Goal: Task Accomplishment & Management: Use online tool/utility

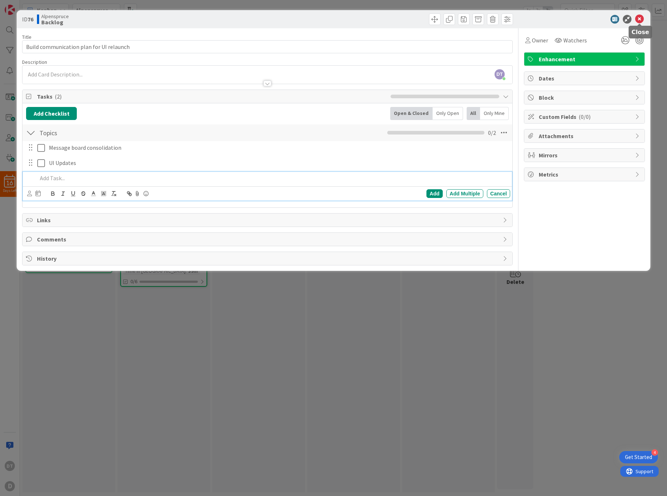
click at [639, 17] on icon at bounding box center [639, 19] width 9 height 9
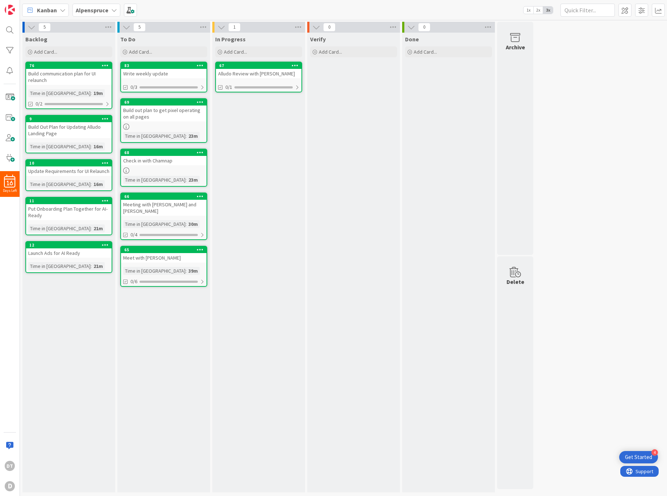
click at [254, 69] on div "Alludo Review with [PERSON_NAME]" at bounding box center [259, 73] width 86 height 9
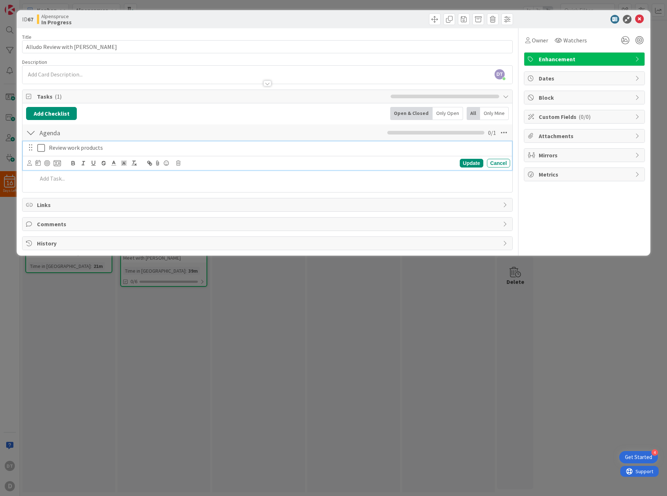
click at [42, 148] on icon at bounding box center [41, 147] width 8 height 9
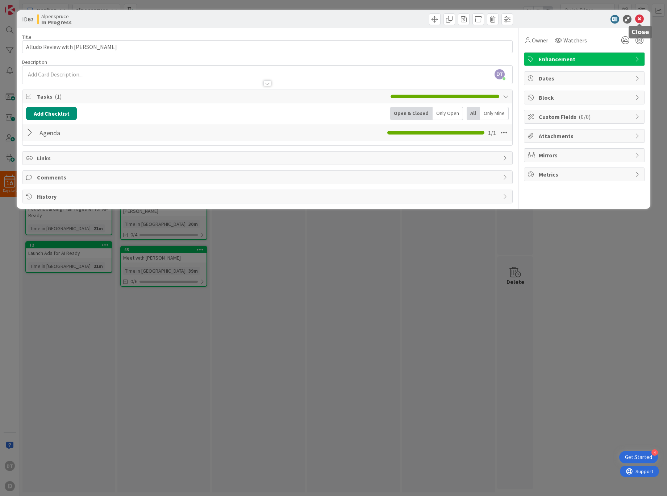
click at [639, 17] on icon at bounding box center [639, 19] width 9 height 9
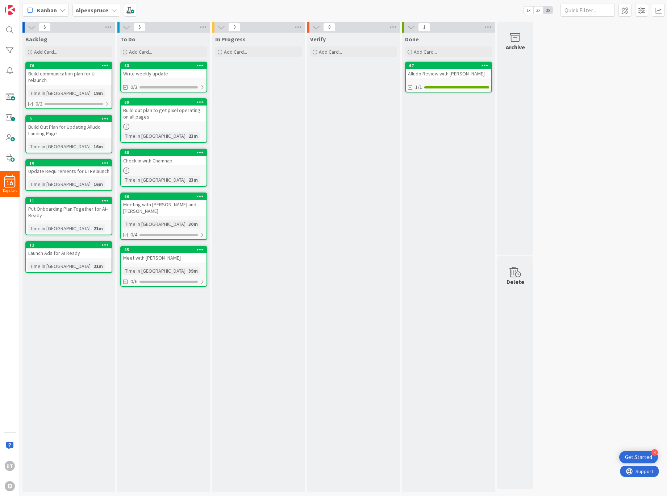
click at [169, 203] on div "Meeting with [PERSON_NAME] and [PERSON_NAME]" at bounding box center [164, 208] width 86 height 16
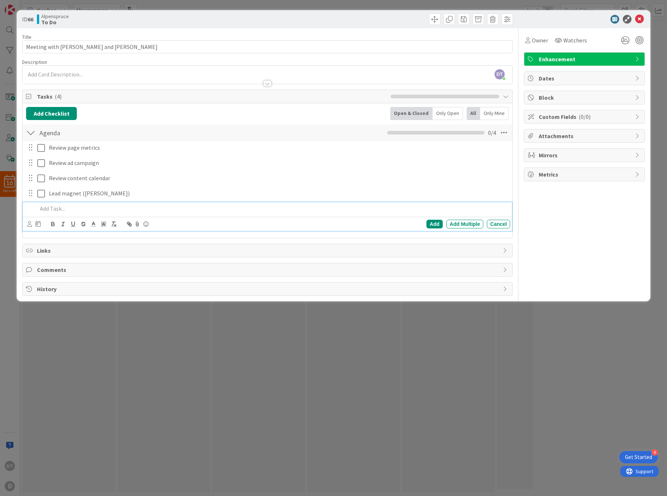
click at [63, 206] on p at bounding box center [272, 208] width 470 height 8
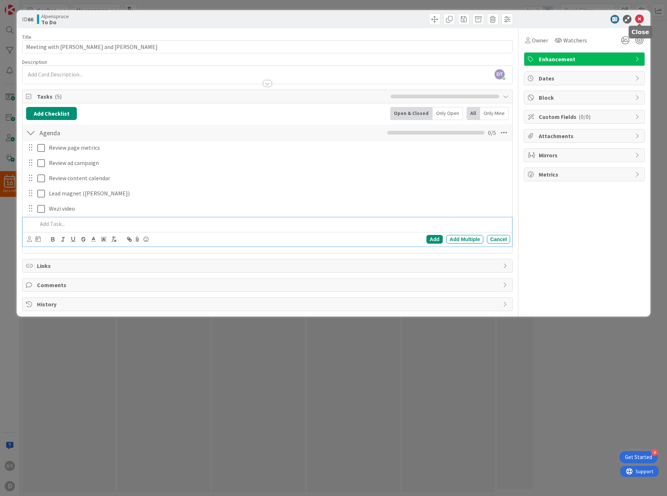
click at [641, 18] on icon at bounding box center [639, 19] width 9 height 9
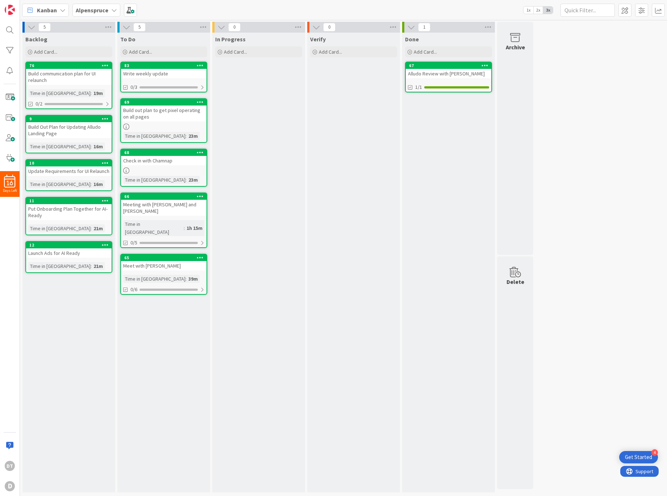
click at [109, 10] on div "Alpenspruce" at bounding box center [96, 10] width 48 height 13
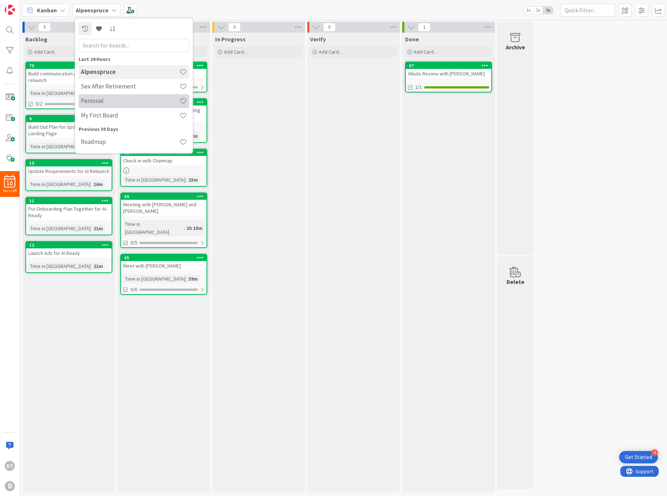
click at [105, 100] on h4 "Personal" at bounding box center [130, 100] width 99 height 7
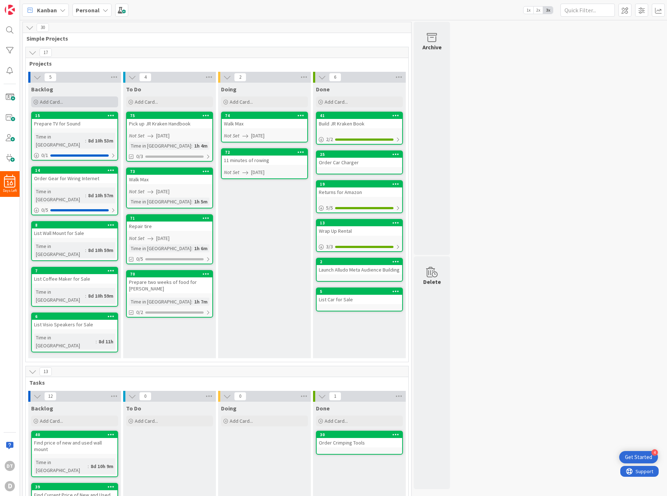
click at [54, 99] on span "Add Card..." at bounding box center [51, 102] width 23 height 7
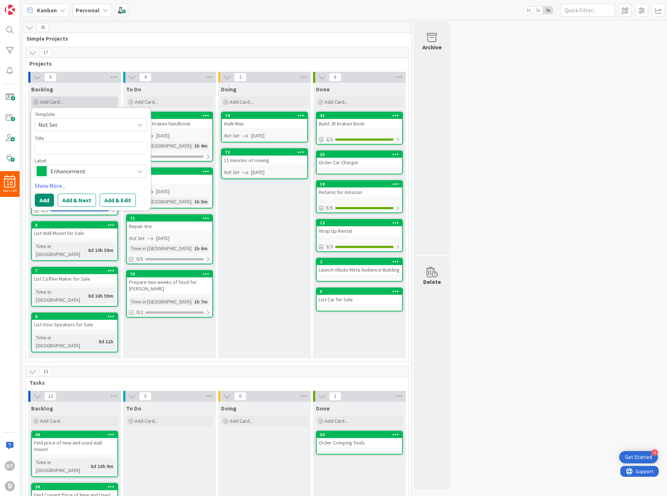
type textarea "x"
type textarea "I"
type textarea "x"
type textarea "IN"
type textarea "x"
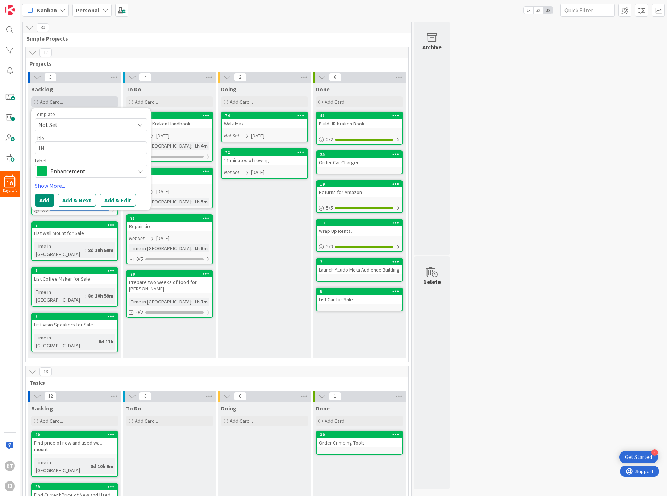
type textarea "INs"
type textarea "x"
type textarea "IN"
type textarea "x"
type textarea "I"
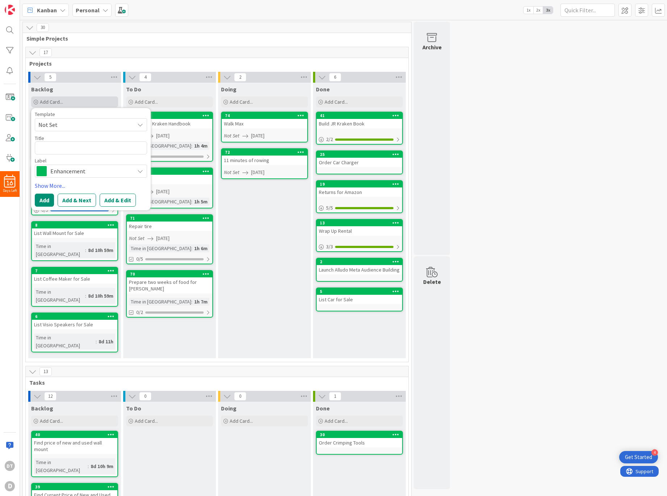
type textarea "x"
type textarea "n"
type textarea "I"
type textarea "x"
type textarea "IO"
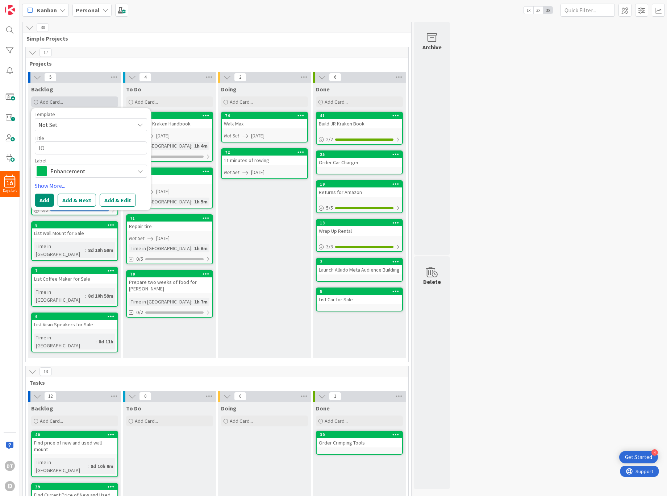
type textarea "x"
type textarea "IOn"
type textarea "x"
type textarea "IO"
type textarea "x"
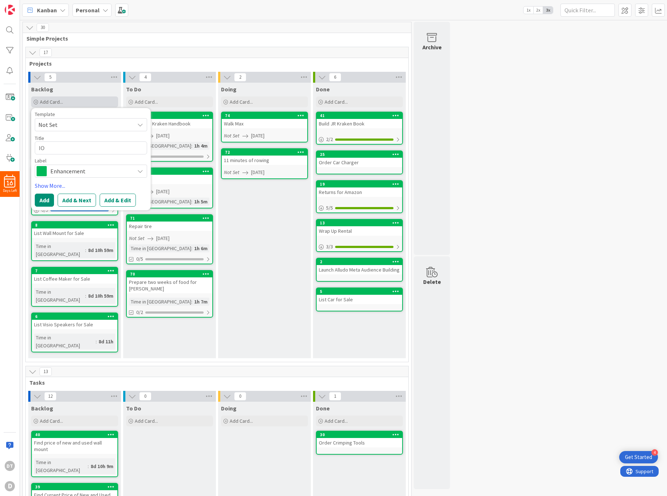
type textarea "I"
type textarea "x"
type textarea "In"
type textarea "x"
type textarea "Inst"
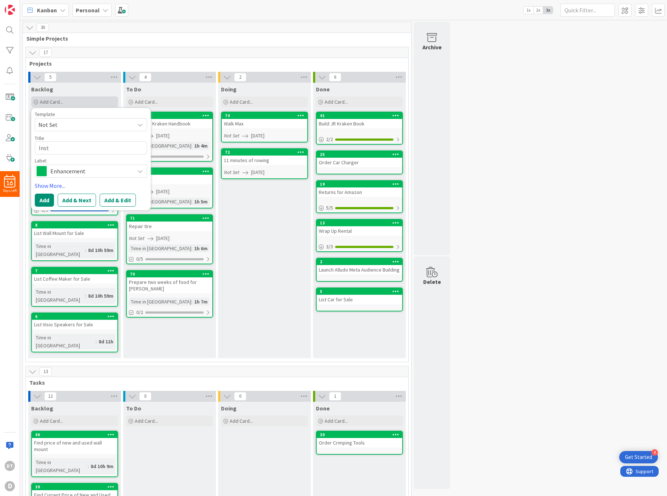
type textarea "x"
type textarea "Insta"
type textarea "x"
type textarea "Instal"
type textarea "x"
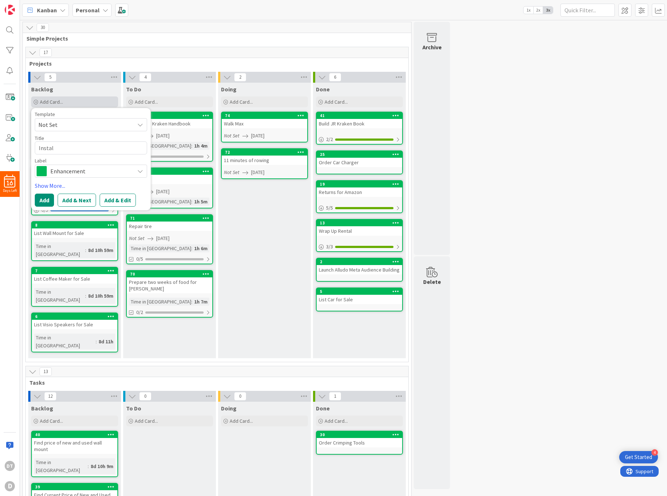
type textarea "Install"
type textarea "x"
type textarea "Install"
type textarea "x"
type textarea "Install"
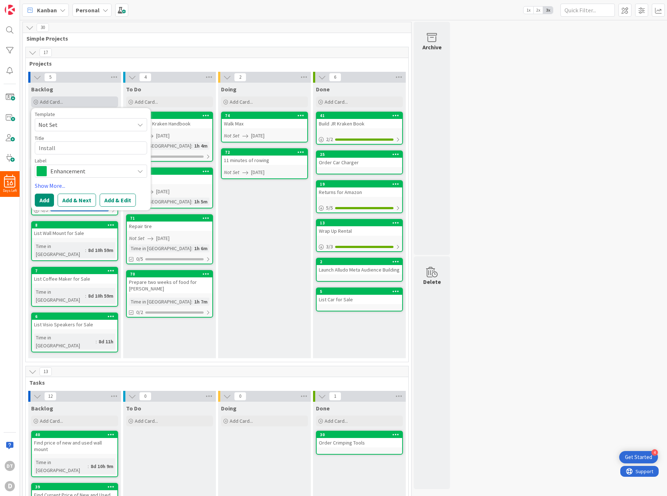
type textarea "x"
type textarea "Instal"
type textarea "x"
type textarea "Insta"
type textarea "x"
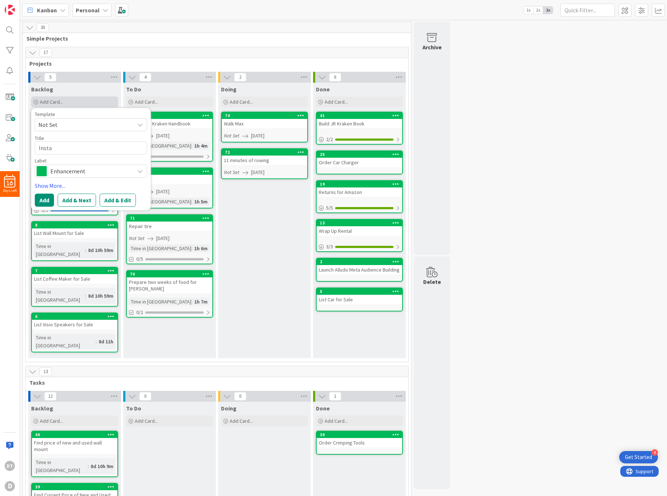
type textarea "Inst"
type textarea "x"
type textarea "Ins"
type textarea "x"
type textarea "In"
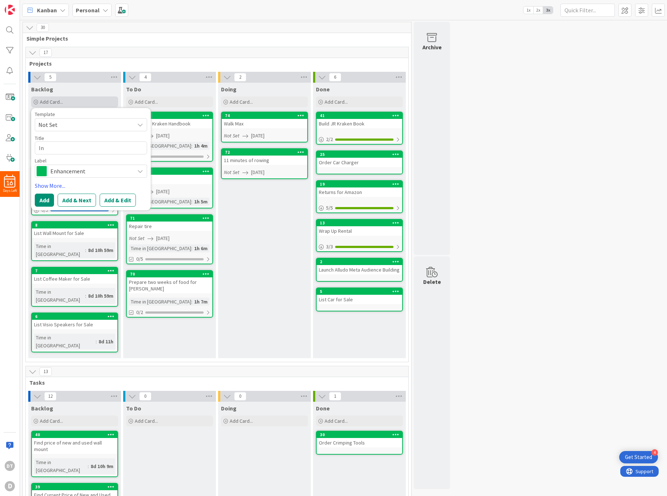
type textarea "x"
type textarea "I"
type textarea "x"
type textarea "S"
type textarea "x"
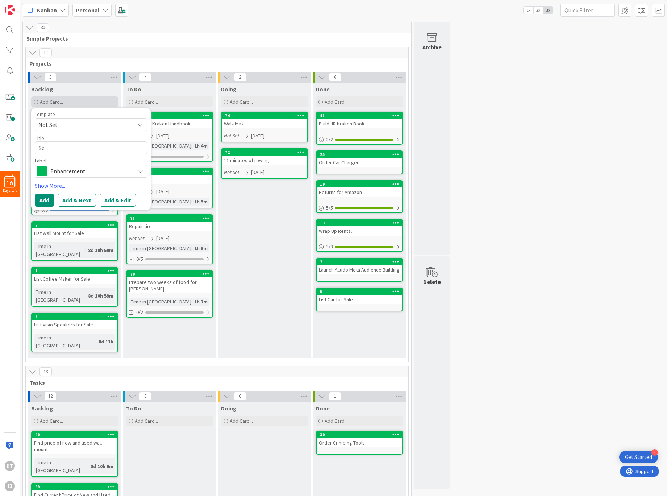
type textarea "Sco"
type textarea "x"
type textarea "Scope"
type textarea "x"
type textarea "Scope"
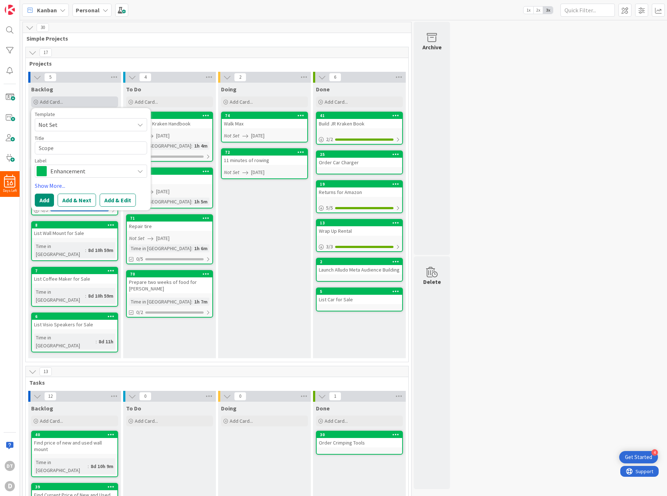
type textarea "x"
type textarea "Scope ou"
type textarea "x"
type textarea "Scope out"
type textarea "x"
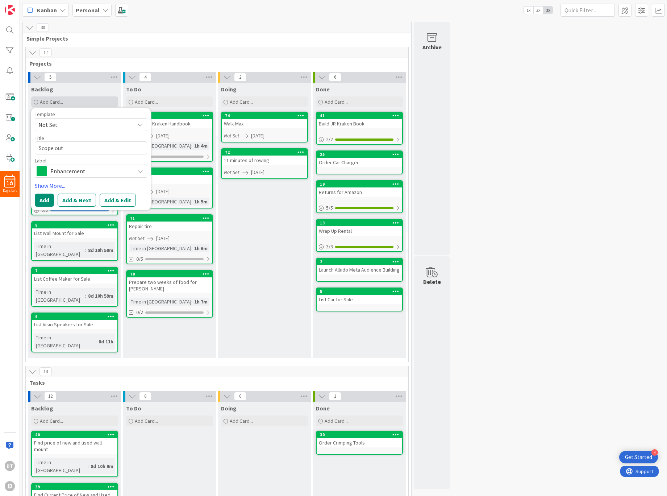
type textarea "Scope out"
type textarea "x"
type textarea "Scope out"
type textarea "x"
type textarea "Scope ou"
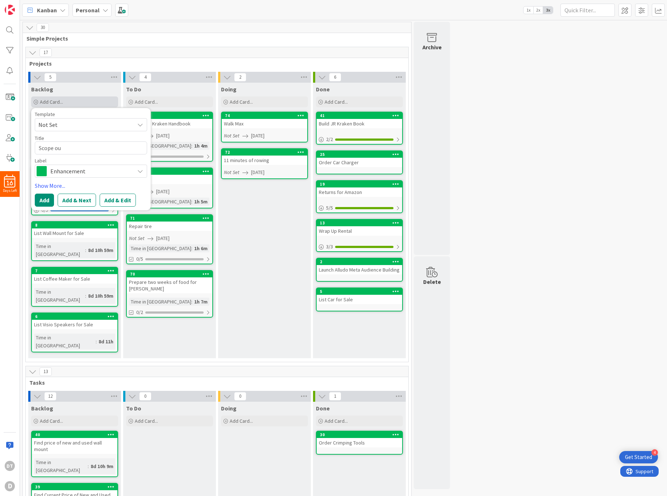
type textarea "x"
type textarea "Scope out"
type textarea "x"
type textarea "Scope out"
type textarea "x"
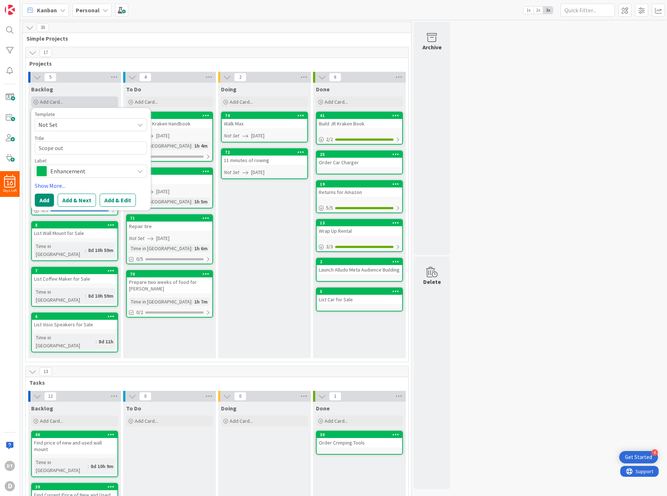
type textarea "Scope out N"
type textarea "x"
type textarea "Scope out Ne"
type textarea "x"
type textarea "Scope out New"
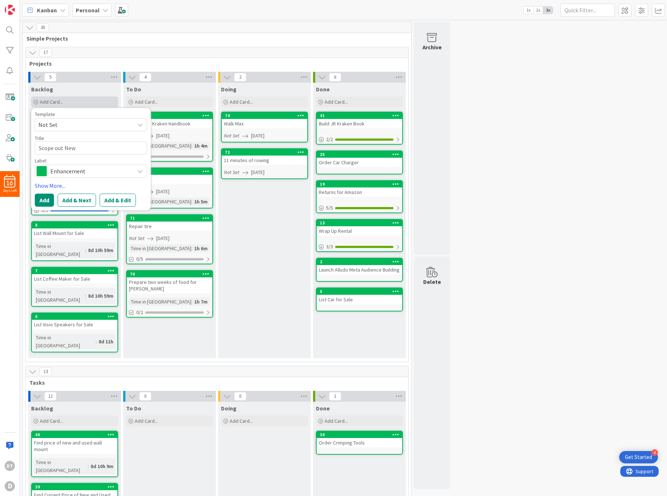
type textarea "x"
type textarea "Scope out New"
type textarea "x"
type textarea "Scope out New W"
type textarea "x"
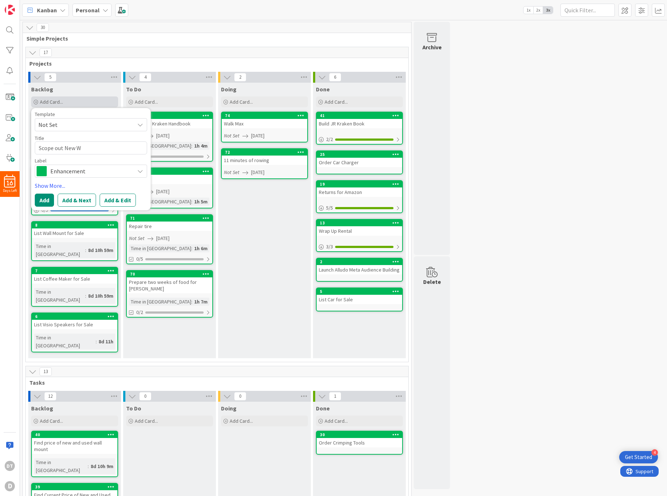
type textarea "Scope out New Wa"
type textarea "x"
type textarea "Scope out [GEOGRAPHIC_DATA]"
type textarea "x"
type textarea "Scope out New Wate"
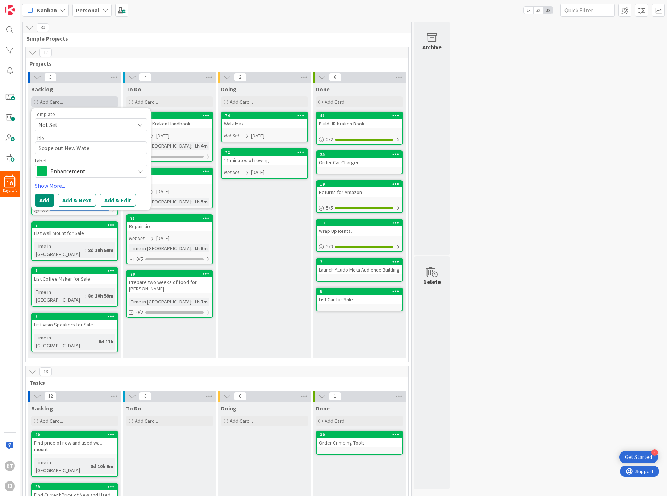
type textarea "x"
type textarea "Scope out New Water"
type textarea "x"
type textarea "Scope out New Water"
type textarea "x"
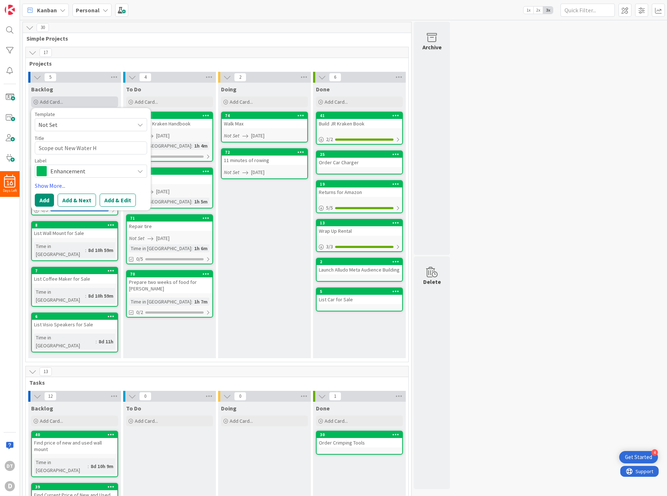
type textarea "Scope out New Water He"
type textarea "x"
type textarea "Scope out New Water Head"
type textarea "x"
type textarea "Scope out New Water Hea"
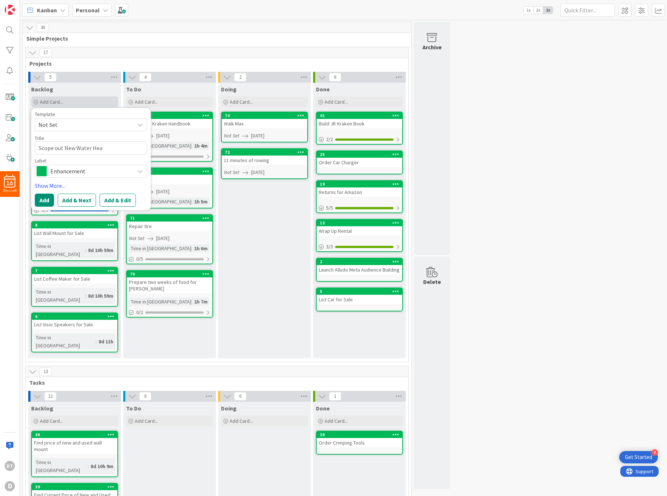
type textarea "x"
type textarea "Scope out New Water Heat"
type textarea "x"
type textarea "Scope out New Water Heate"
type textarea "x"
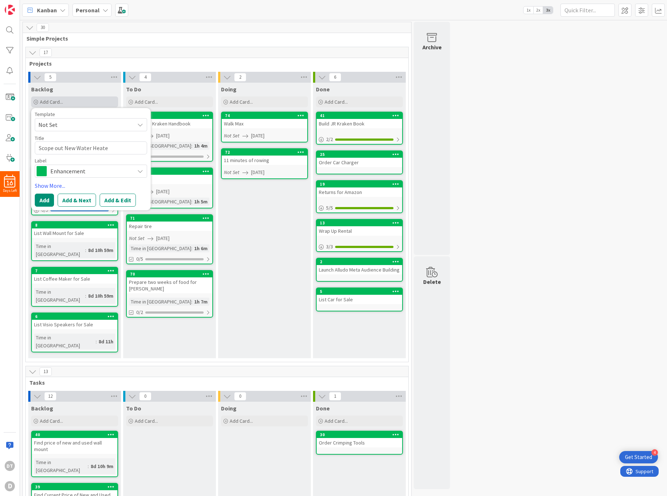
type textarea "Scope out New Water Heater"
type textarea "x"
type textarea "Scope out New Water Heater"
type textarea "x"
type textarea "Scope out New Water Heater I"
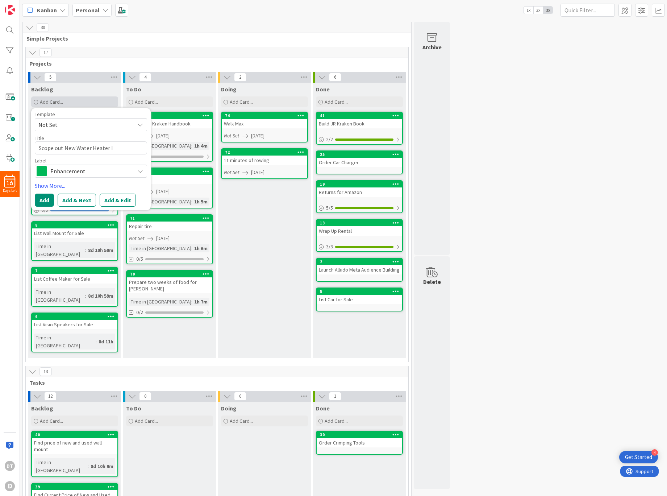
type textarea "x"
type textarea "Scope out New Water Heater Ins"
type textarea "x"
type textarea "Scope out New Water Heater Inst"
type textarea "x"
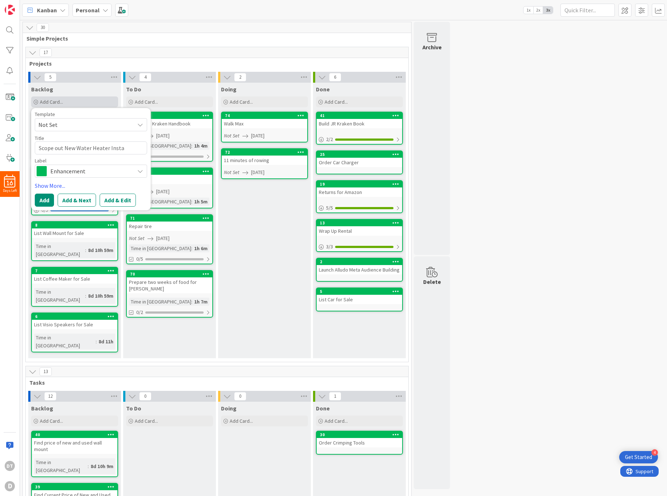
type textarea "Scope out New Water Heater Instal"
type textarea "x"
type textarea "Scope out New Water Heater Install"
click at [120, 199] on button "Add & Edit" at bounding box center [118, 199] width 36 height 13
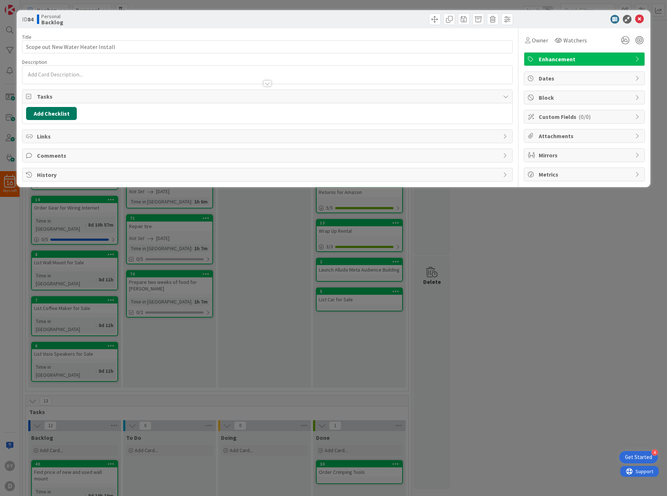
click at [66, 111] on button "Add Checklist" at bounding box center [51, 113] width 51 height 13
type input "Steps"
click at [45, 166] on button "Add" at bounding box center [39, 164] width 19 height 13
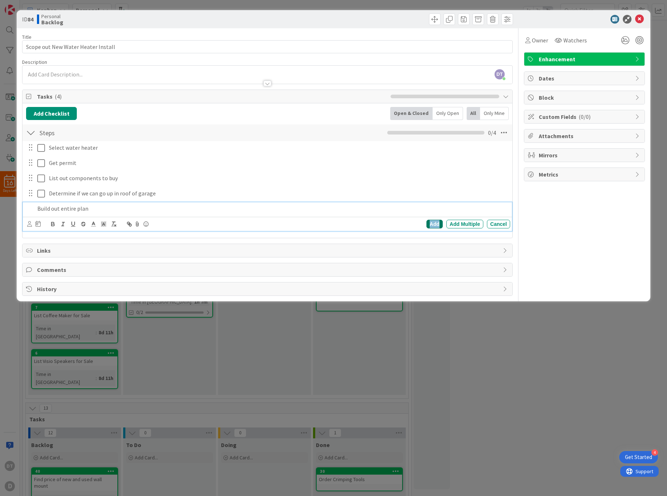
click at [434, 224] on div "Add" at bounding box center [434, 224] width 16 height 9
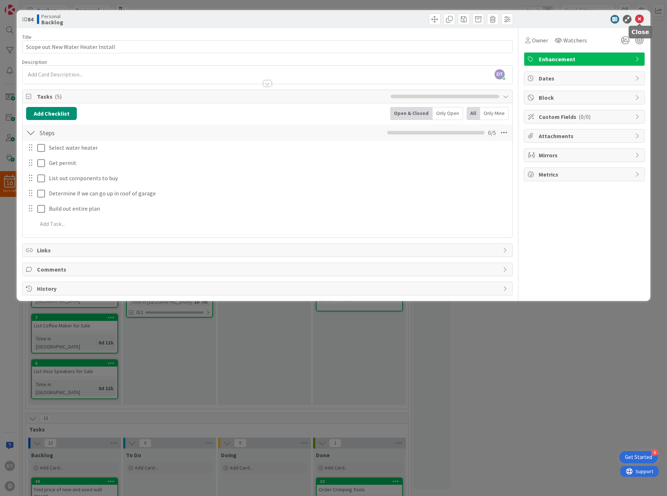
click at [640, 16] on icon at bounding box center [639, 19] width 9 height 9
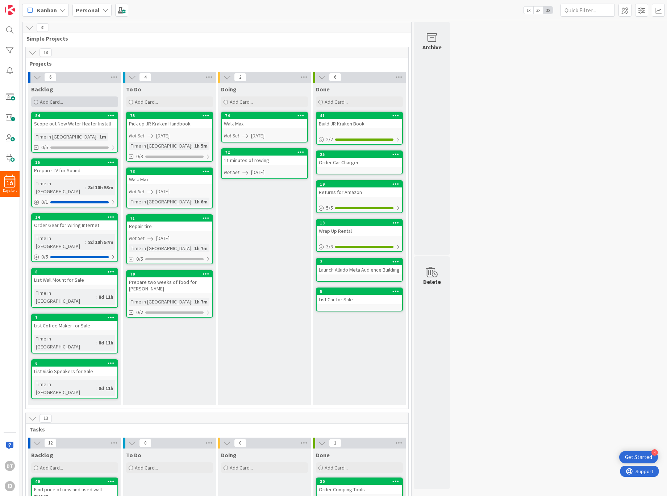
click at [67, 102] on div "Add Card..." at bounding box center [74, 101] width 87 height 11
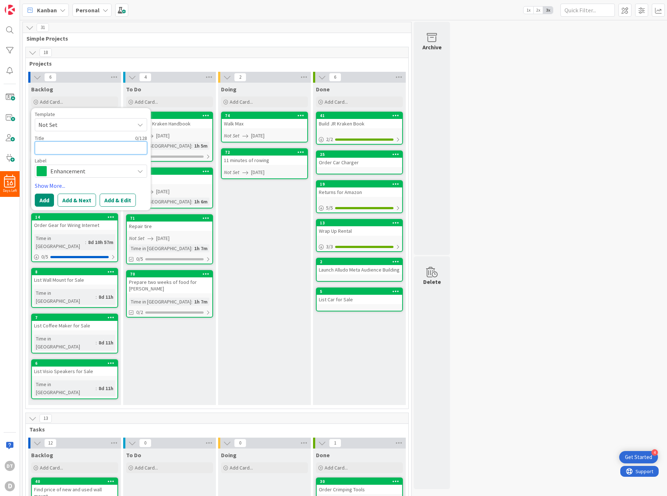
type textarea "x"
type textarea "W"
type textarea "x"
type textarea "Wi"
type textarea "x"
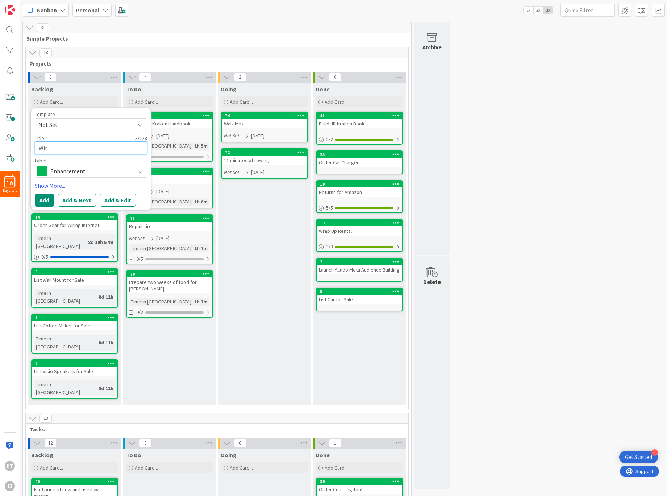
type textarea "Wire"
type textarea "x"
type textarea "Wire"
type textarea "x"
type textarea "Wire H"
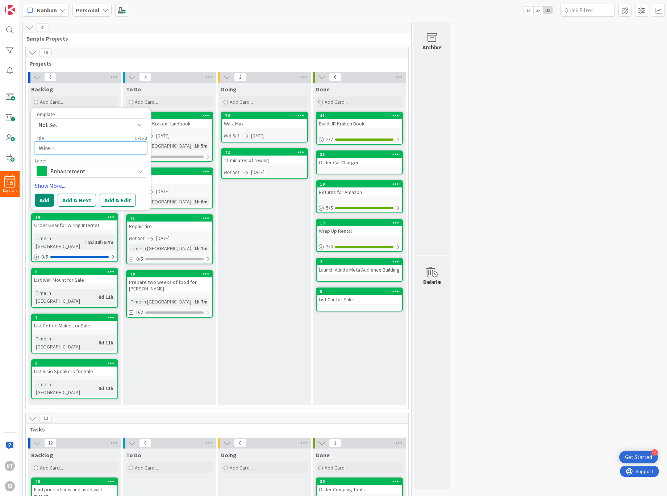
type textarea "x"
type textarea "Wire Ho"
type textarea "x"
type textarea "Wire Hou"
type textarea "x"
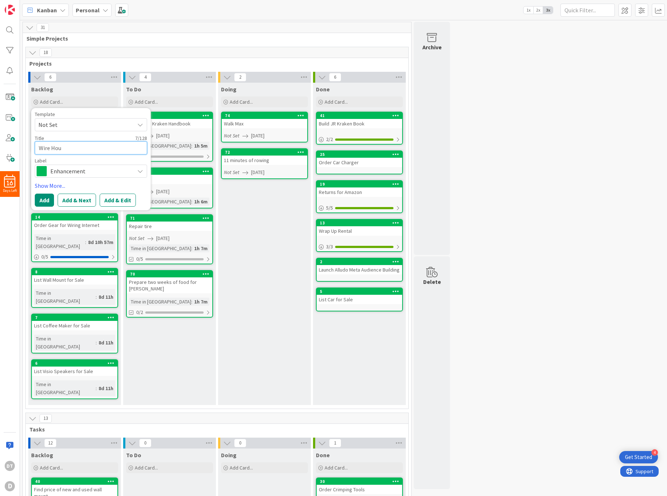
type textarea "Wire Hous"
type textarea "x"
type textarea "Wire House"
type textarea "x"
type textarea "Wire House f"
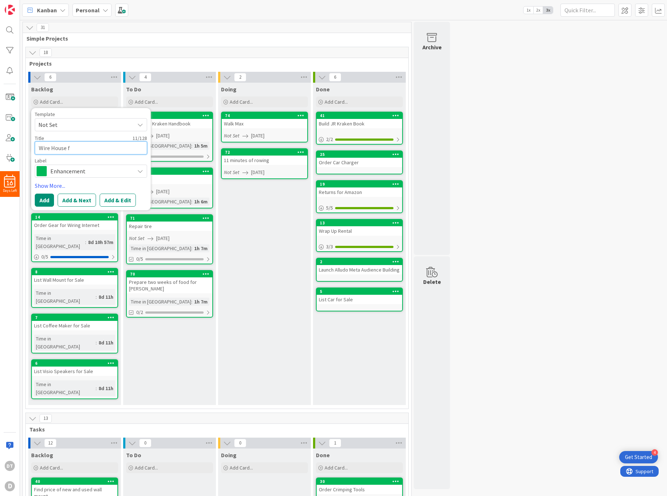
type textarea "x"
type textarea "Wire House fo"
type textarea "x"
type textarea "Wire House for"
type textarea "x"
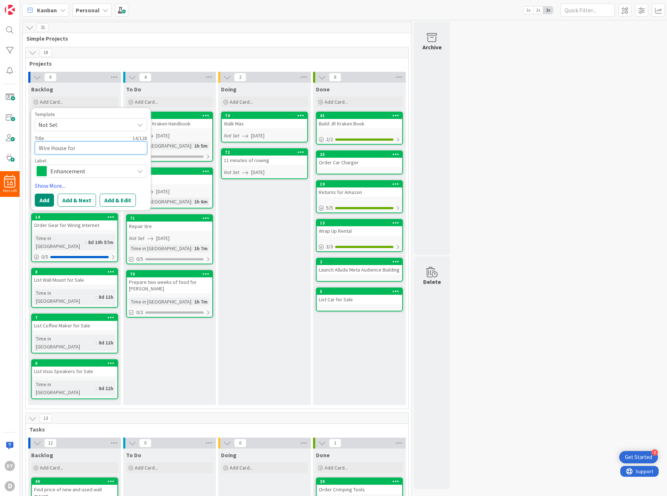
type textarea "Wire House for"
type textarea "x"
type textarea "Wire House for I"
type textarea "x"
type textarea "Wire House for In"
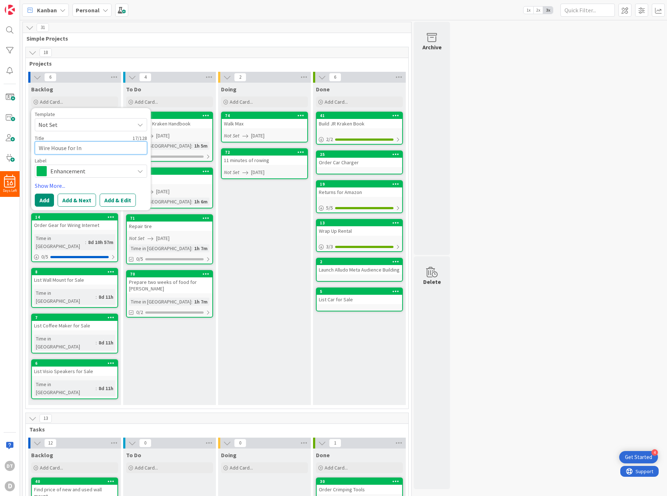
type textarea "x"
type textarea "Wire House for Int"
type textarea "x"
type textarea "Wire House for Inte"
type textarea "x"
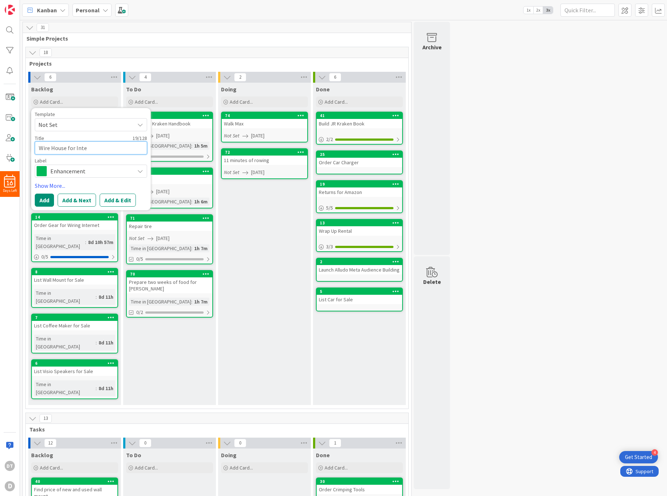
type textarea "Wire House for Inter"
type textarea "x"
type textarea "Wire House for Intern"
type textarea "x"
type textarea "Wire House for Interne"
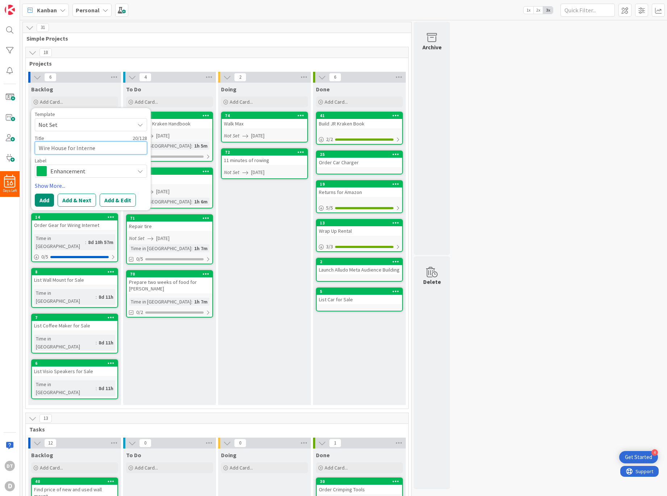
type textarea "x"
type textarea "Wire House for Internet"
click at [121, 197] on button "Add & Edit" at bounding box center [118, 199] width 36 height 13
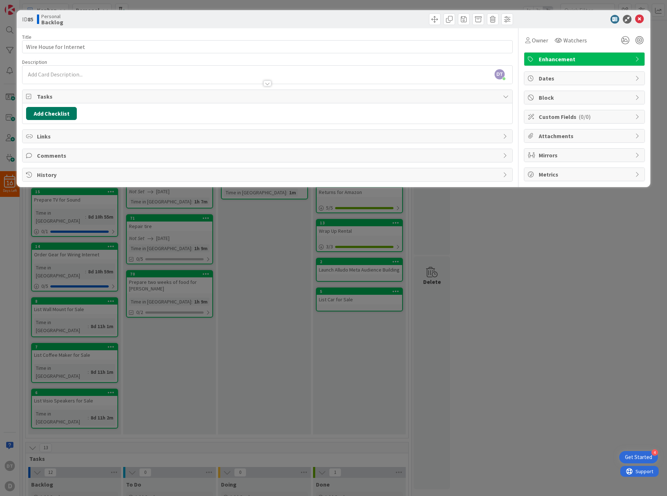
click at [58, 112] on button "Add Checklist" at bounding box center [51, 113] width 51 height 13
type input "Steps"
click at [41, 166] on button "Add" at bounding box center [39, 164] width 19 height 13
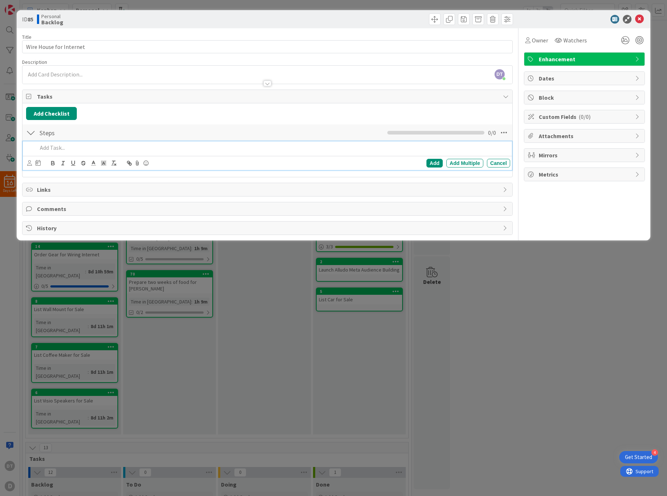
click at [76, 150] on p at bounding box center [272, 147] width 470 height 8
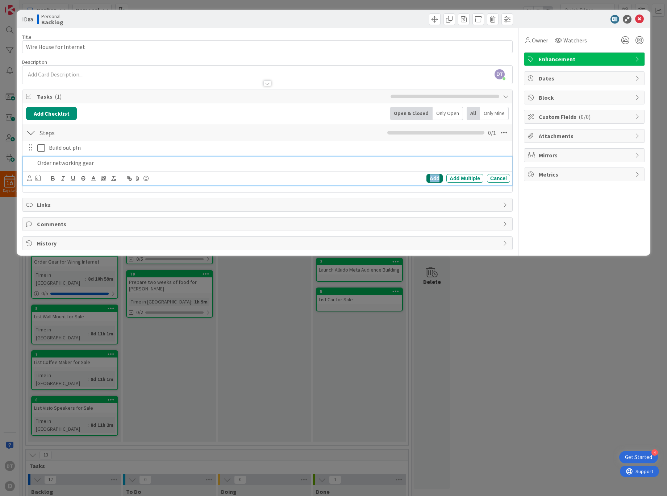
click at [434, 178] on div "Add" at bounding box center [434, 178] width 16 height 9
click at [637, 19] on icon at bounding box center [639, 19] width 9 height 9
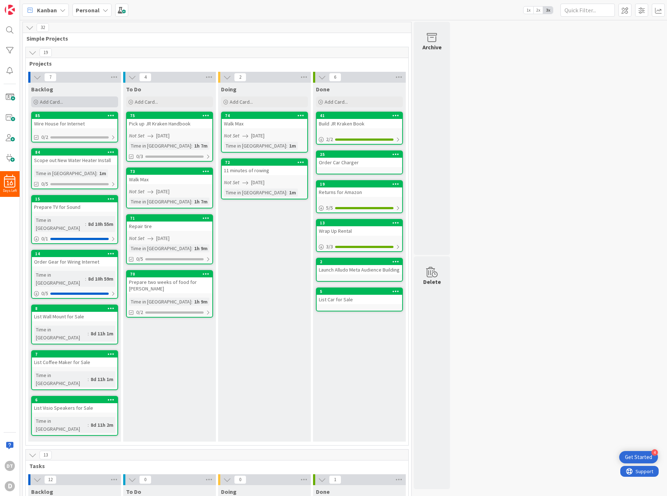
click at [57, 101] on span "Add Card..." at bounding box center [51, 102] width 23 height 7
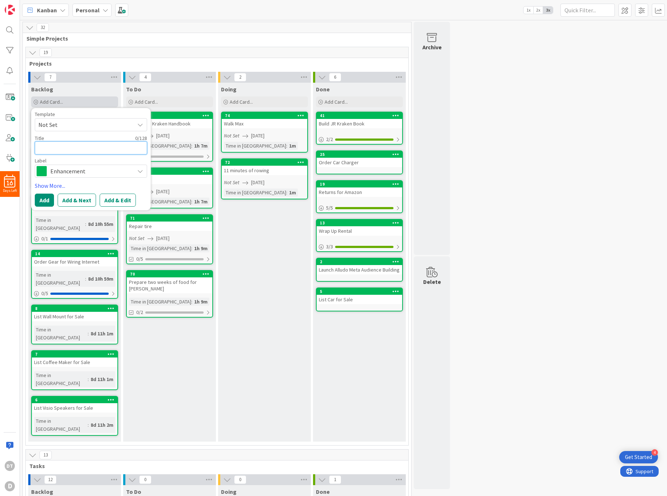
type textarea "x"
type textarea "St"
type textarea "x"
type textarea "Sta"
type textarea "x"
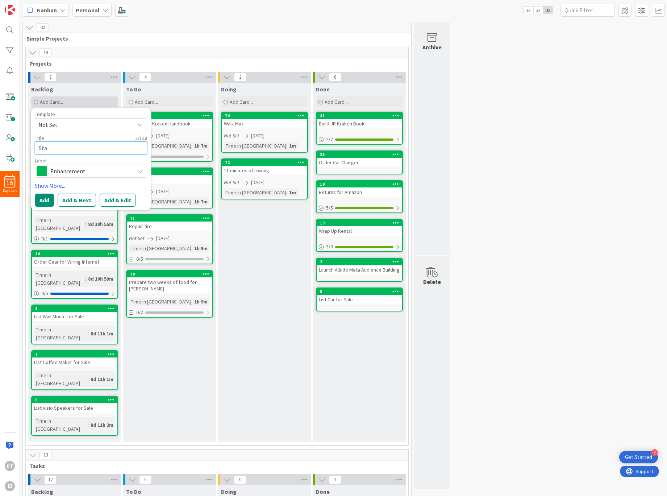
type textarea "Stat"
type textarea "x"
type textarea "Sta"
type textarea "x"
type textarea "St"
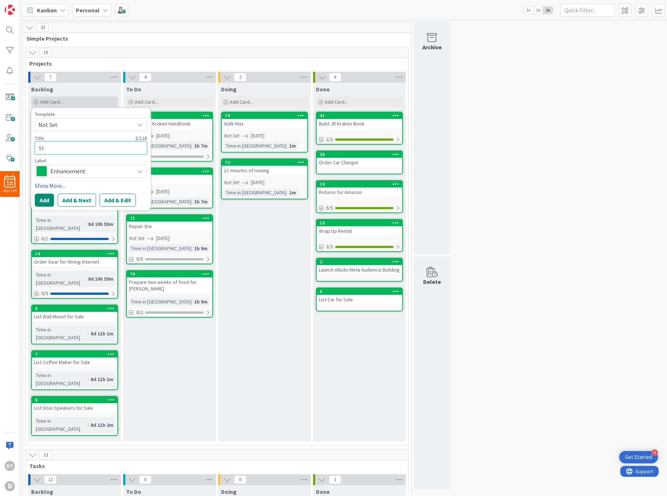
type textarea "x"
type textarea "S"
type textarea "x"
type textarea "Bi"
type textarea "x"
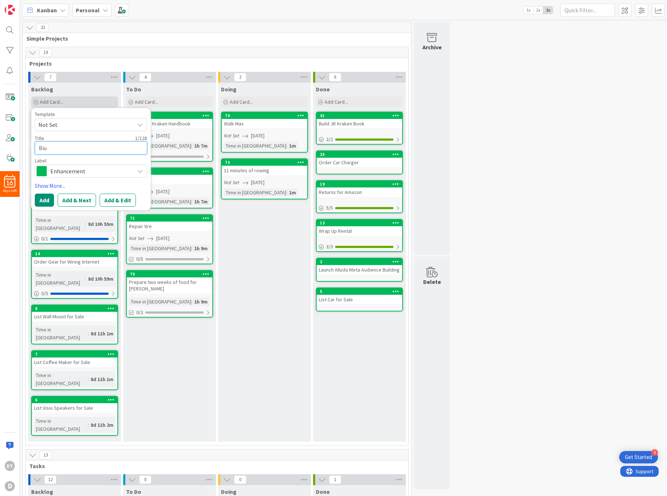
type textarea "Biul"
type textarea "x"
type textarea "Biuld"
type textarea "x"
type textarea "Biuld"
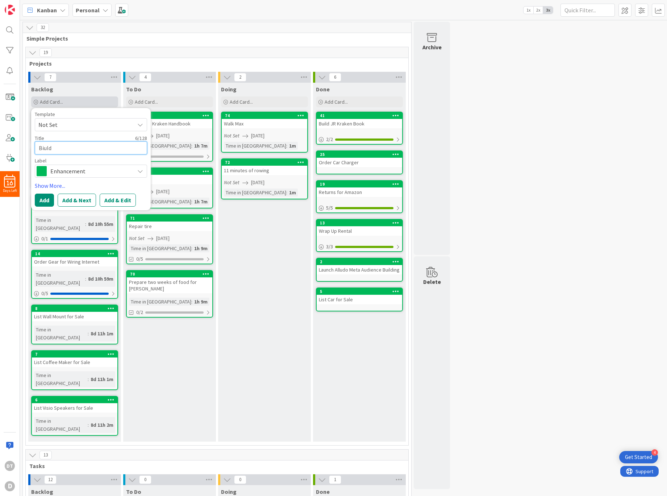
type textarea "x"
type textarea "Biuld"
type textarea "x"
type textarea "Biul"
type textarea "x"
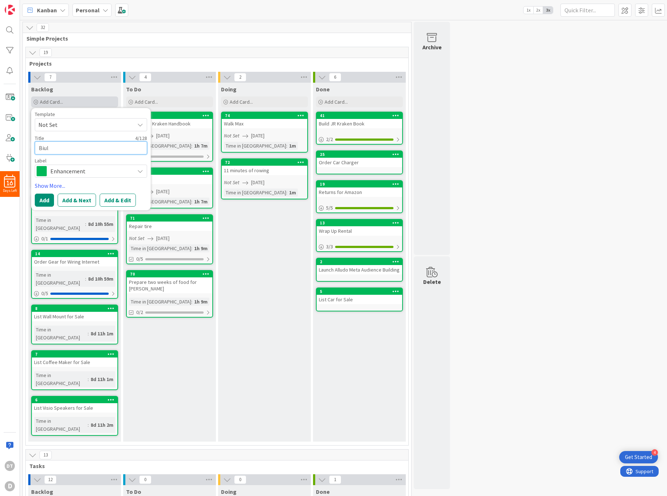
type textarea "Biu"
type textarea "x"
type textarea "Bi"
type textarea "x"
type textarea "B"
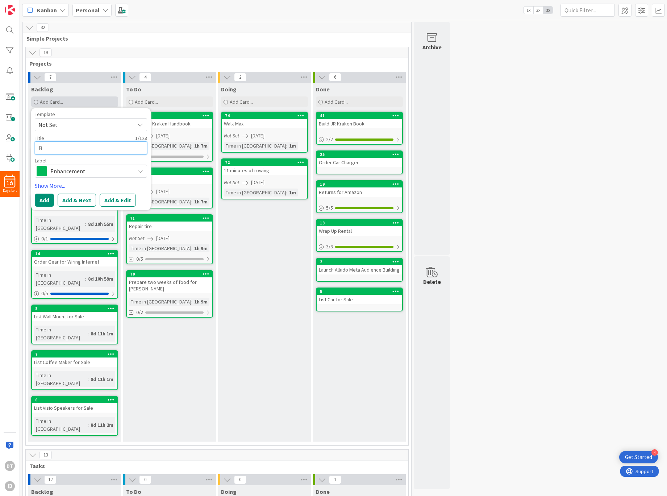
type textarea "x"
type textarea "[PERSON_NAME]"
type textarea "x"
type textarea "Build"
type textarea "x"
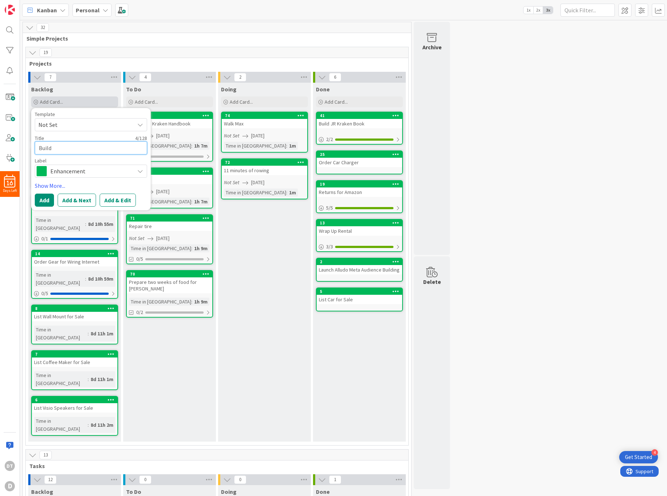
type textarea "Build"
type textarea "x"
